Goal: Information Seeking & Learning: Learn about a topic

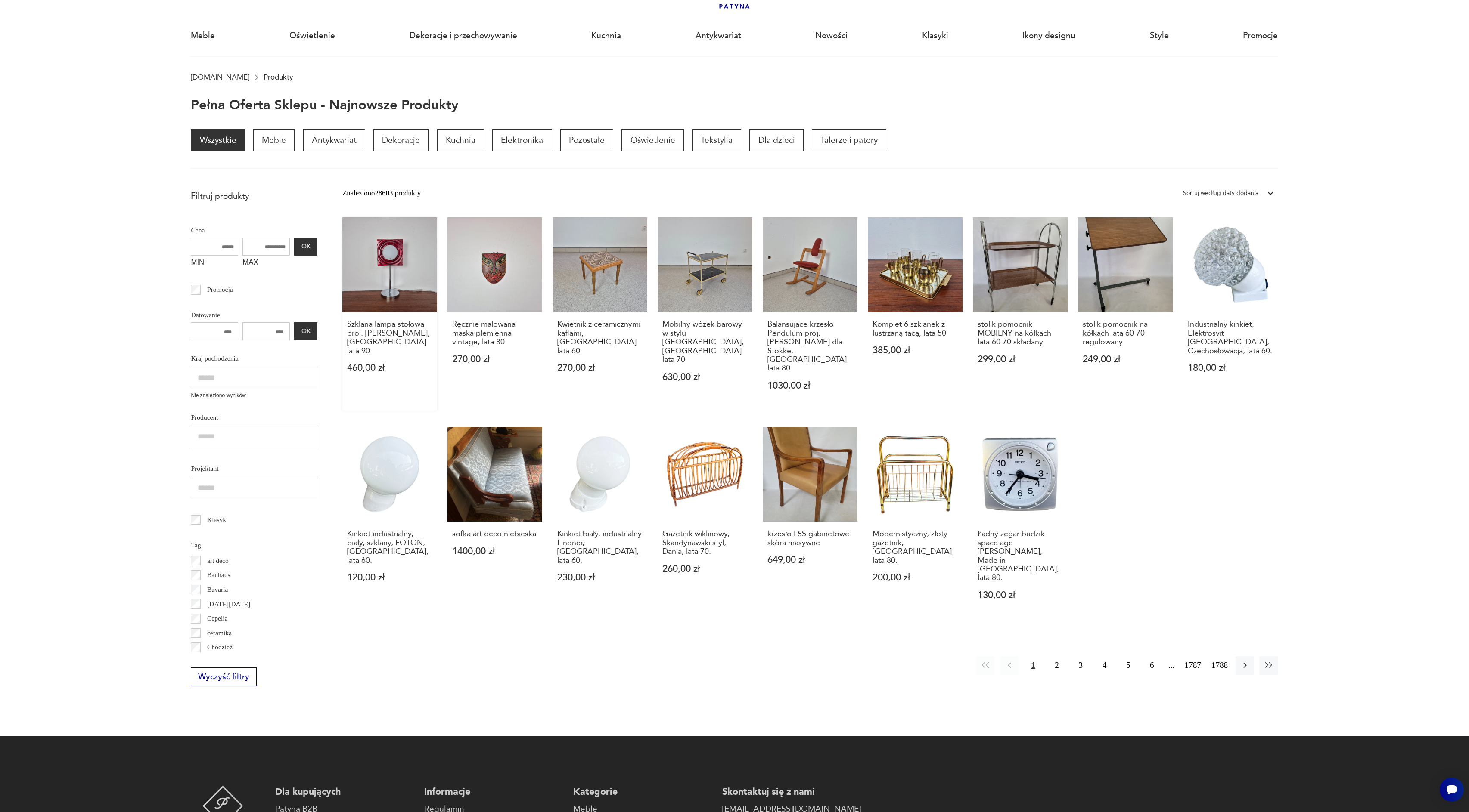
click at [379, 257] on link "Szklana lampa stołowa proj. [PERSON_NAME], [DEMOGRAPHIC_DATA] lata 90 460,00 zł" at bounding box center [390, 314] width 95 height 193
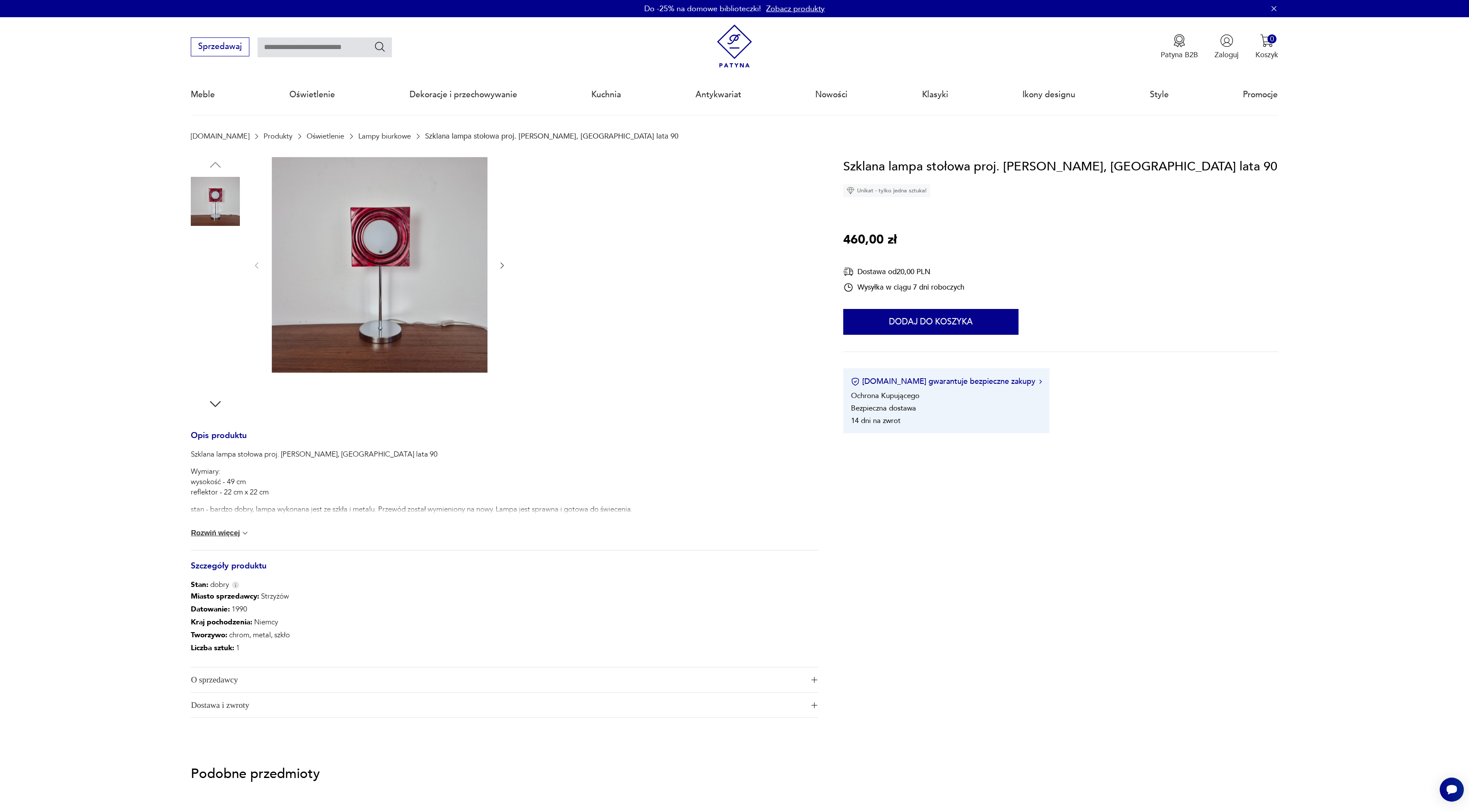
click at [379, 257] on img at bounding box center [379, 265] width 216 height 216
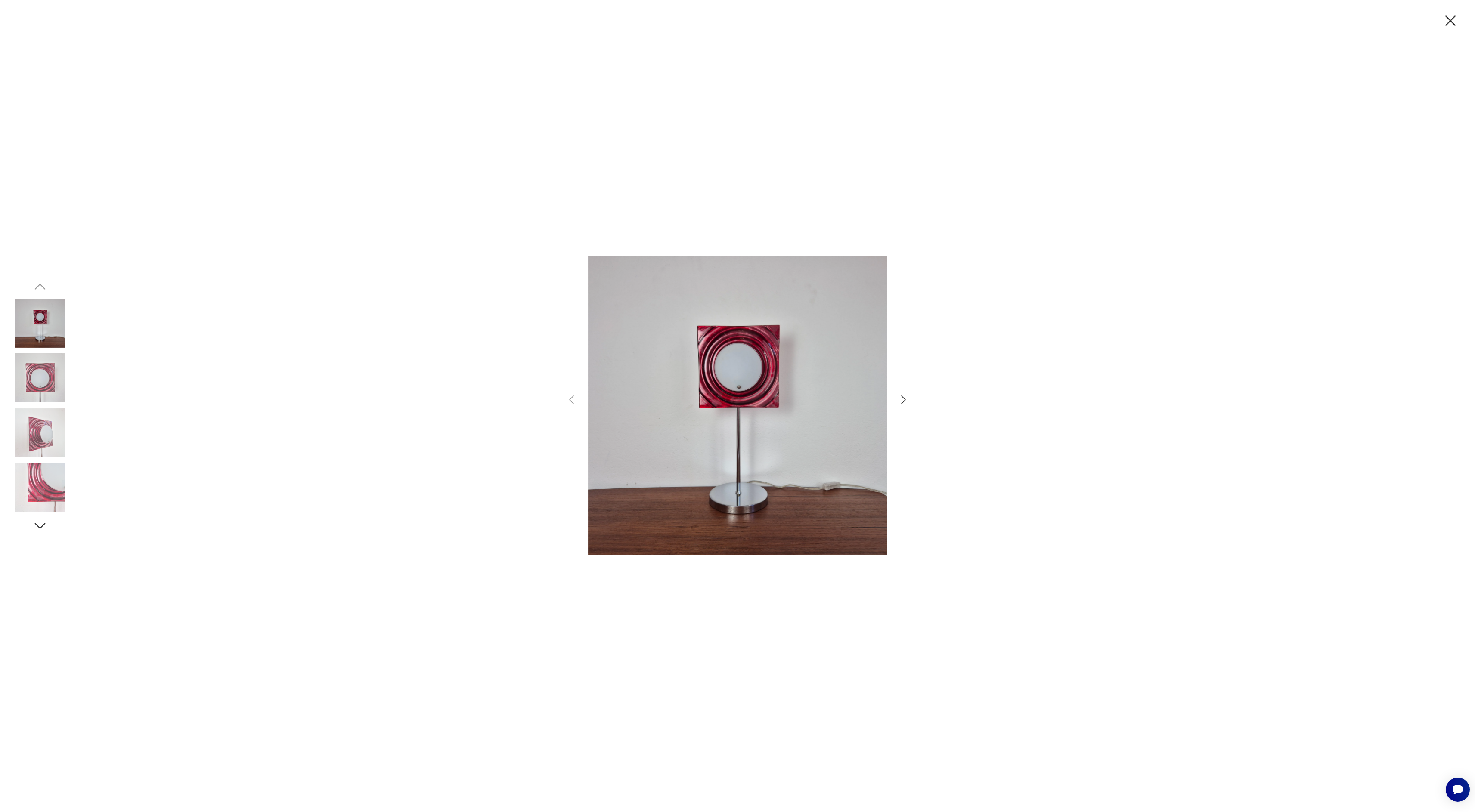
click at [905, 400] on icon "button" at bounding box center [903, 399] width 5 height 9
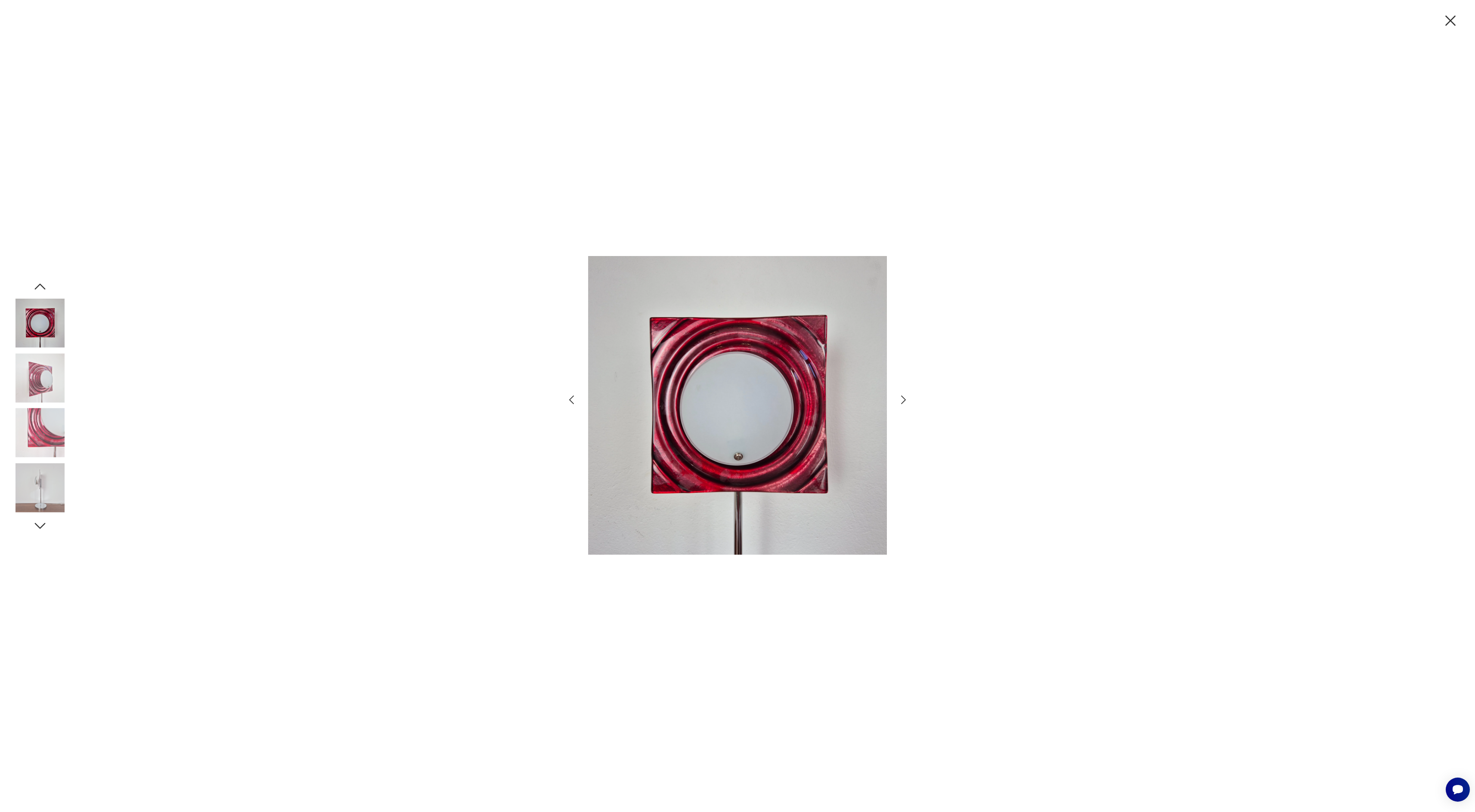
click at [905, 400] on icon "button" at bounding box center [903, 399] width 5 height 9
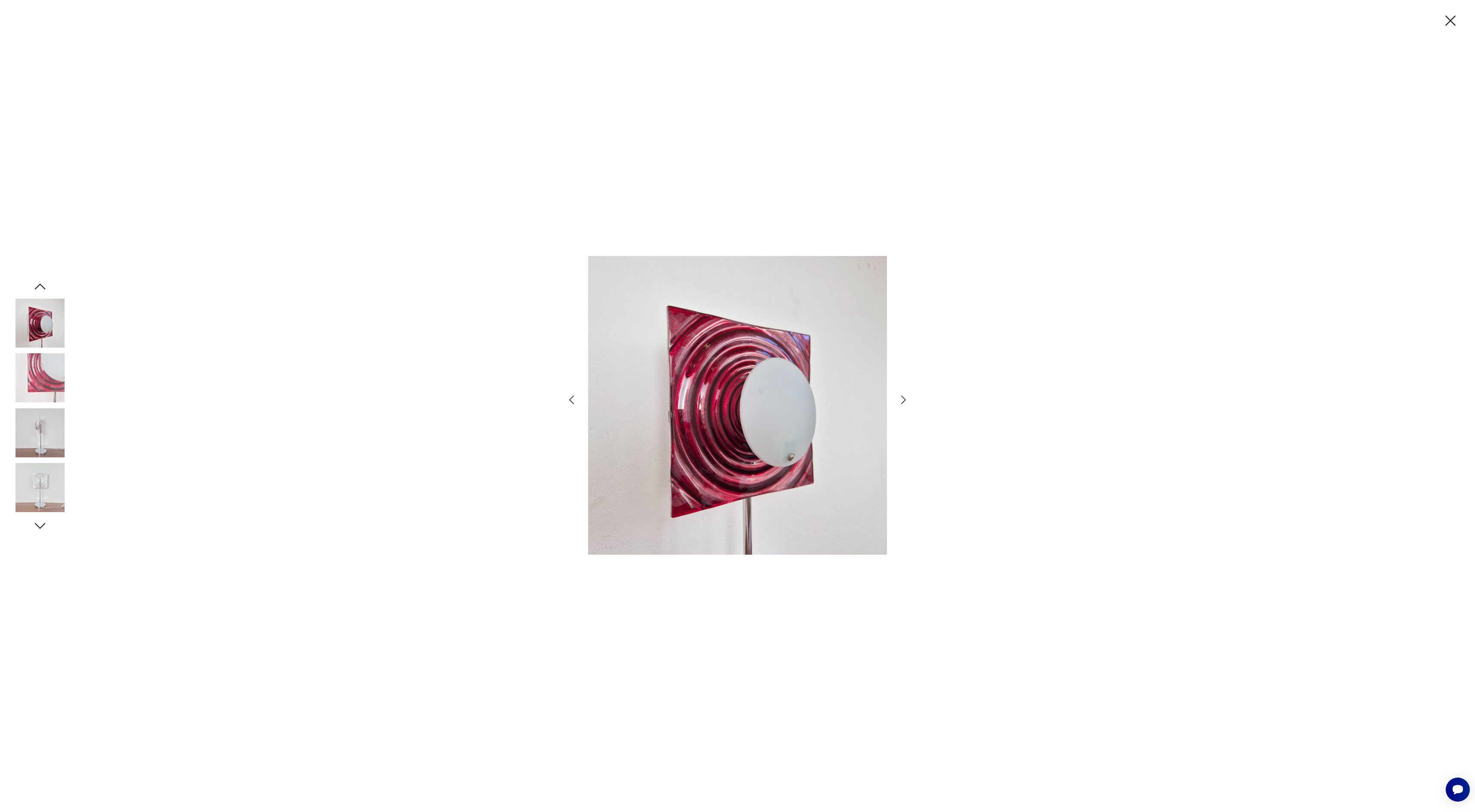
click at [905, 400] on icon "button" at bounding box center [903, 399] width 5 height 9
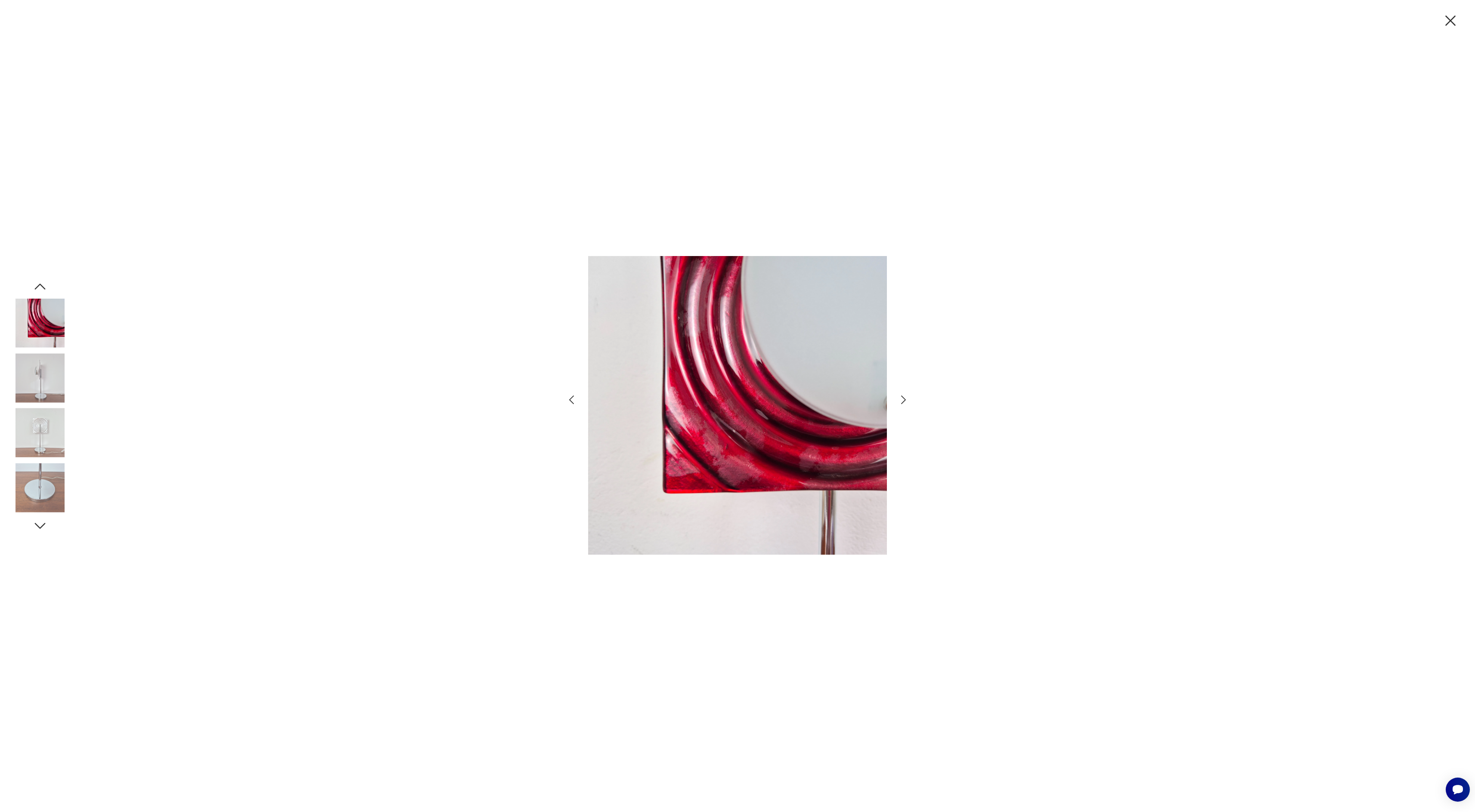
click at [905, 400] on icon "button" at bounding box center [903, 399] width 5 height 9
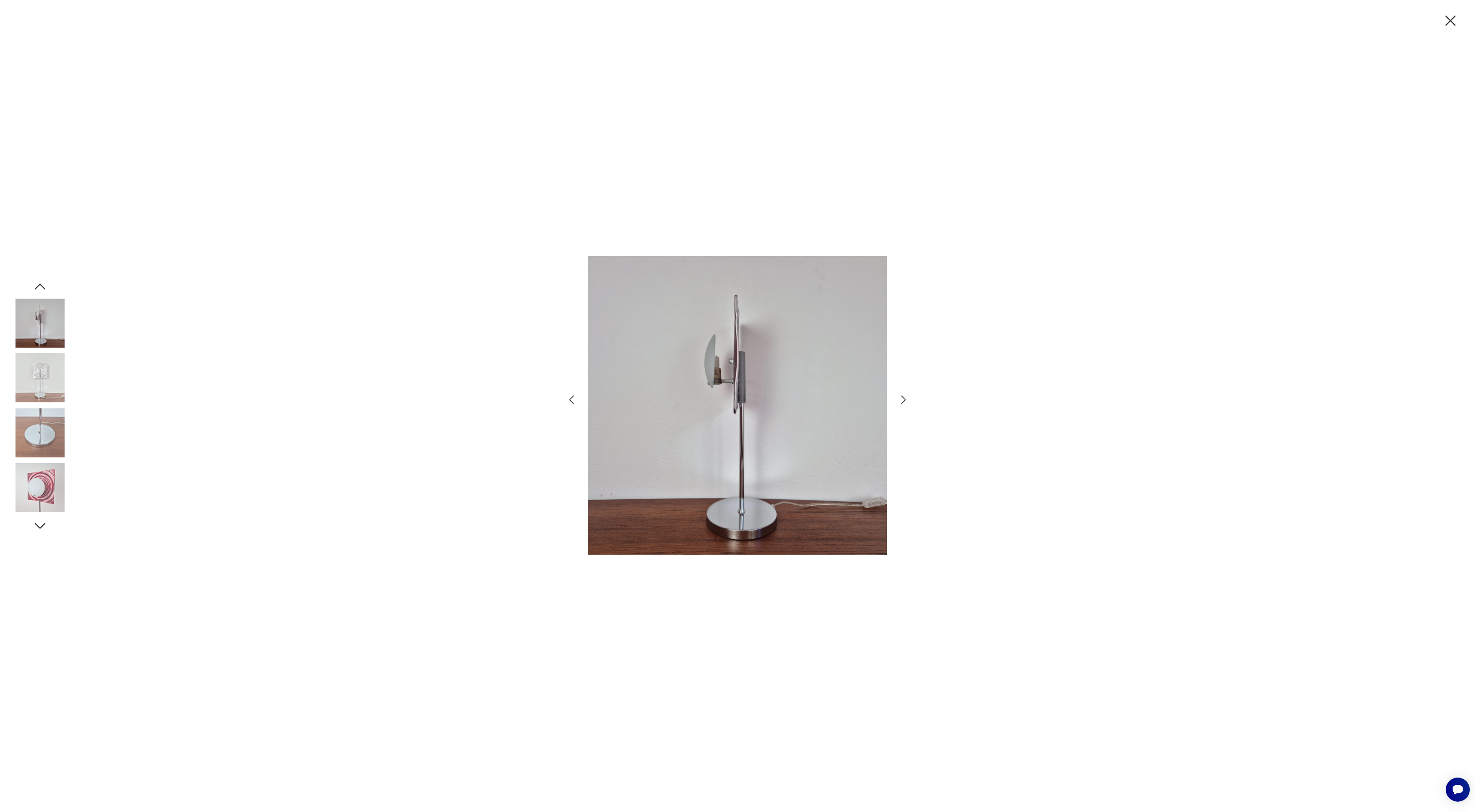
click at [905, 400] on icon "button" at bounding box center [903, 399] width 5 height 9
